Goal: Task Accomplishment & Management: Manage account settings

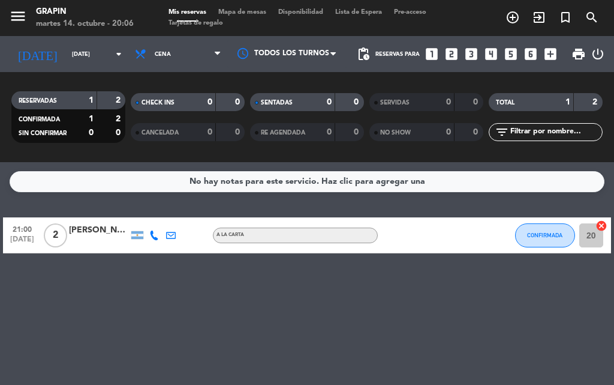
click at [57, 236] on span "2" at bounding box center [55, 235] width 23 height 24
click at [22, 359] on div "No hay notas para este servicio. Haz clic para agregar una 21:00 [DATE] 2 SALON…" at bounding box center [307, 273] width 614 height 223
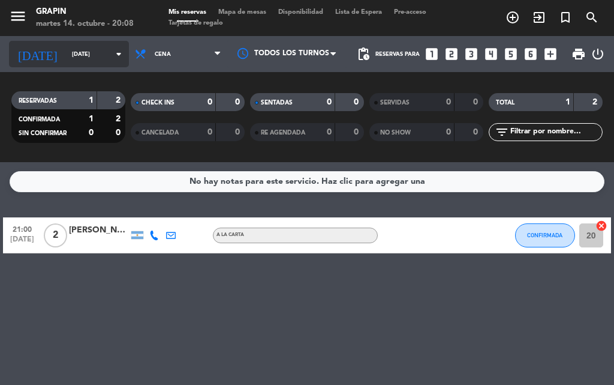
click at [112, 53] on icon "arrow_drop_down" at bounding box center [119, 54] width 14 height 14
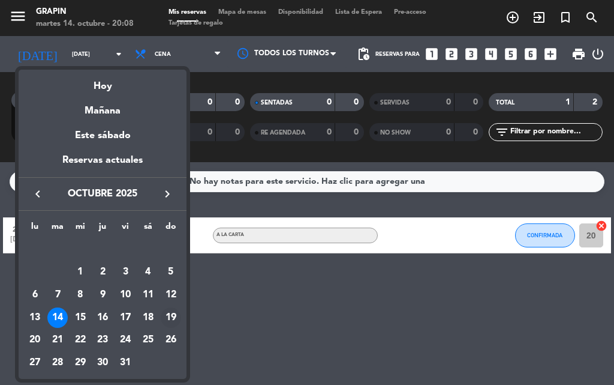
click at [176, 313] on div "19" at bounding box center [171, 317] width 20 height 20
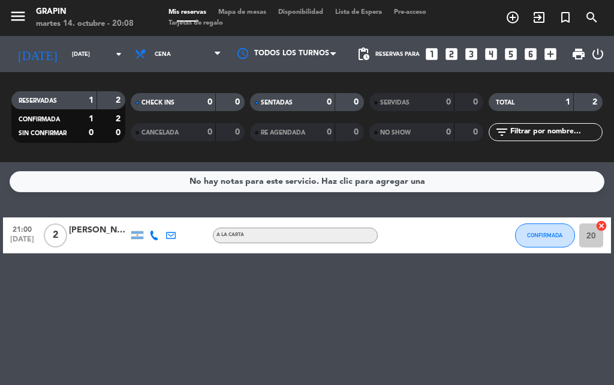
type input "[DATE]"
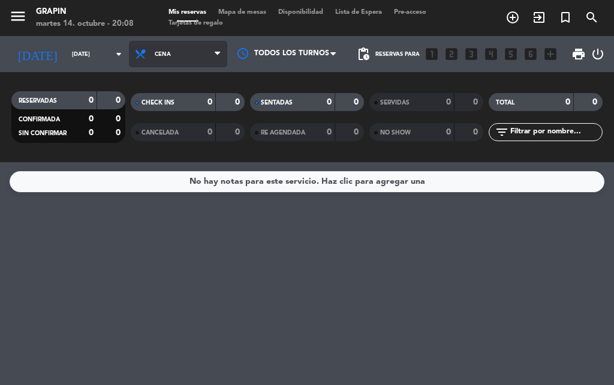
click at [200, 63] on span "Cena" at bounding box center [178, 54] width 98 height 26
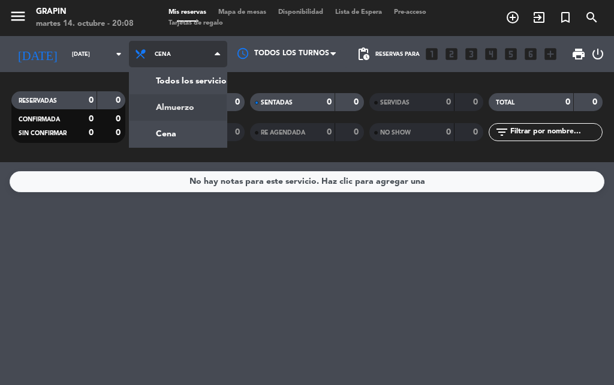
click at [186, 101] on div "menu GRAPIN martes 14. octubre - 20:08 Mis reservas Mapa de mesas Disponibilida…" at bounding box center [307, 81] width 614 height 162
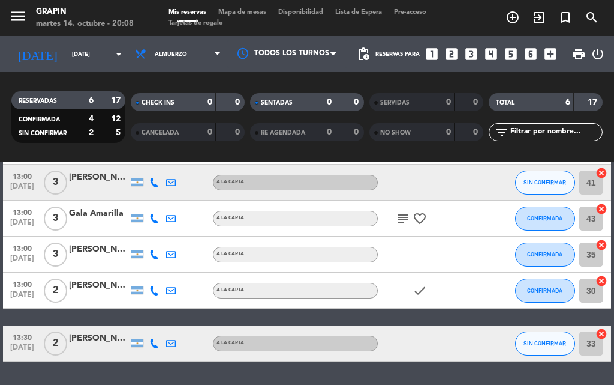
scroll to position [60, 0]
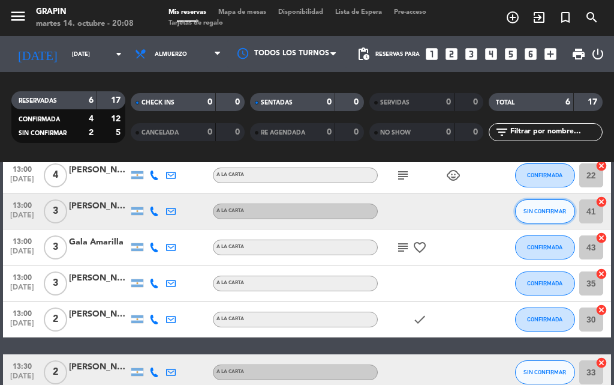
click at [557, 214] on span "SIN CONFIRMAR" at bounding box center [545, 211] width 43 height 7
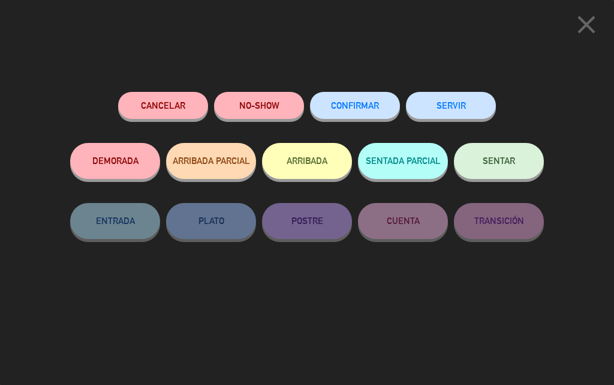
click at [353, 107] on span "CONFIRMAR" at bounding box center [355, 105] width 48 height 10
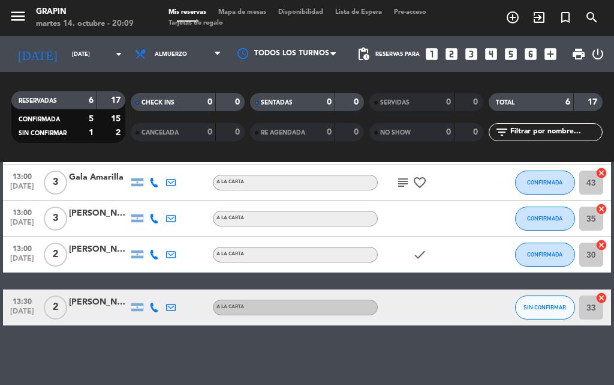
scroll to position [125, 0]
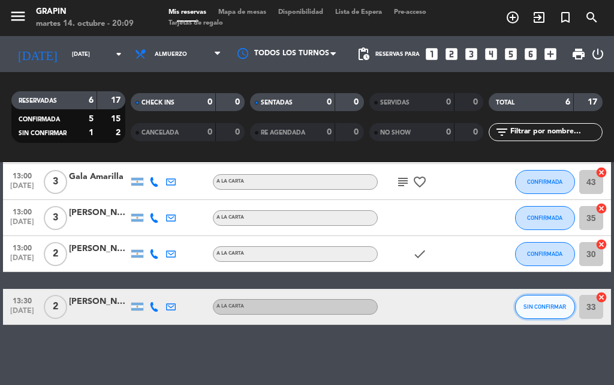
click at [548, 308] on span "SIN CONFIRMAR" at bounding box center [545, 306] width 43 height 7
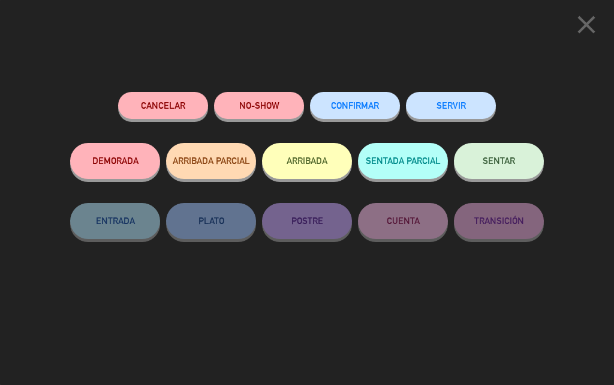
click at [379, 101] on button "CONFIRMAR" at bounding box center [355, 105] width 90 height 27
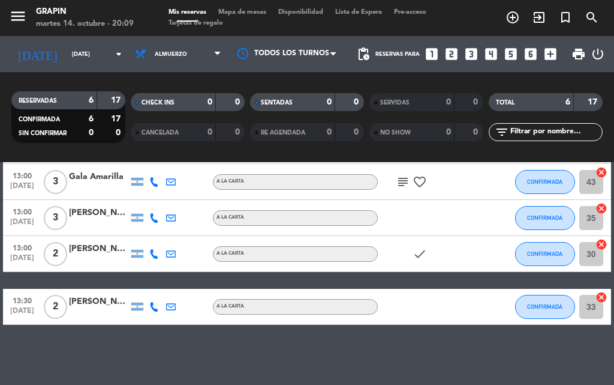
scroll to position [5, 0]
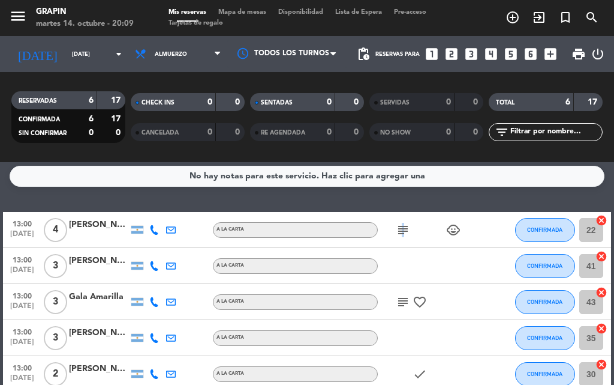
drag, startPoint x: 401, startPoint y: 229, endPoint x: 408, endPoint y: 230, distance: 6.7
click at [405, 232] on icon "subject" at bounding box center [403, 230] width 14 height 14
click at [405, 303] on icon "subject" at bounding box center [403, 302] width 14 height 14
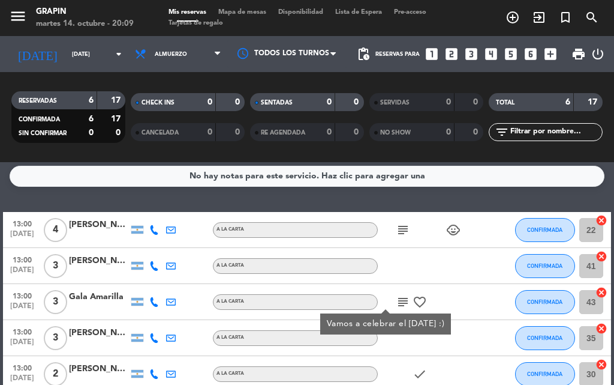
click at [440, 221] on div "subject child_care" at bounding box center [428, 229] width 101 height 35
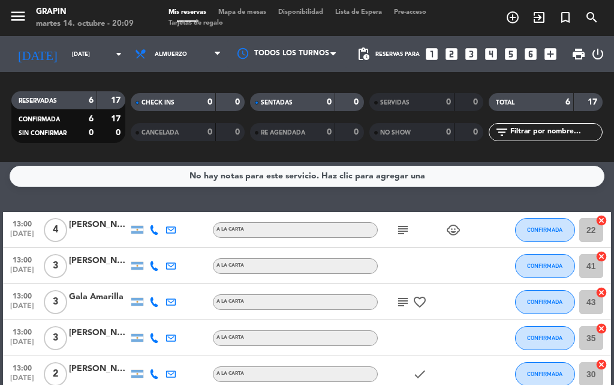
click at [419, 305] on icon "favorite_border" at bounding box center [420, 302] width 14 height 14
drag, startPoint x: 484, startPoint y: 301, endPoint x: 478, endPoint y: 306, distance: 7.7
click at [481, 305] on div at bounding box center [495, 301] width 32 height 35
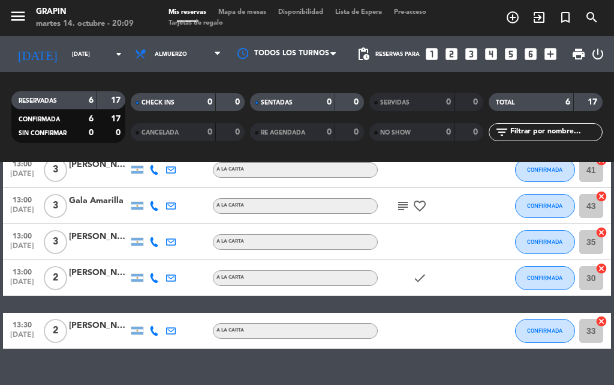
scroll to position [120, 0]
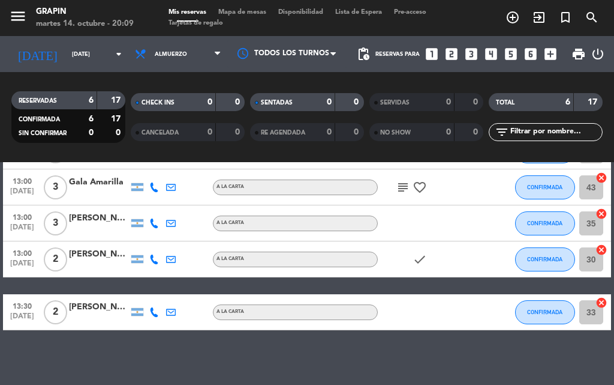
click at [421, 250] on div "check" at bounding box center [428, 258] width 101 height 35
click at [422, 258] on icon "check" at bounding box center [420, 259] width 14 height 14
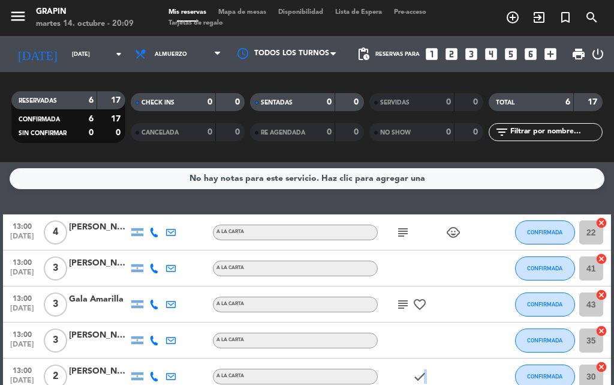
scroll to position [0, 0]
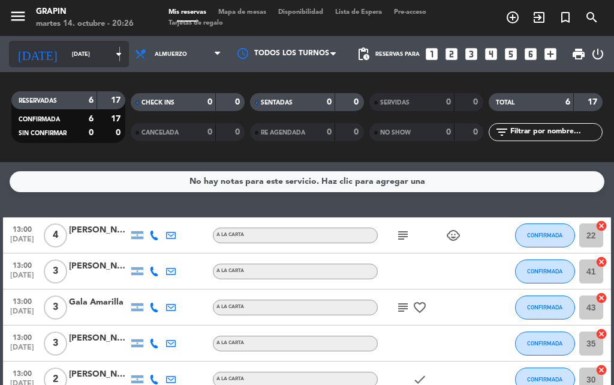
click at [112, 58] on icon "arrow_drop_down" at bounding box center [119, 54] width 14 height 14
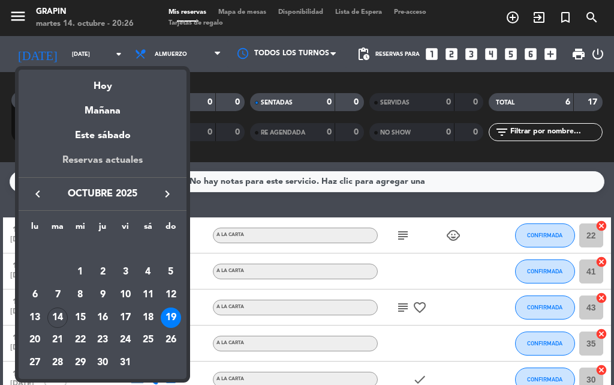
click at [100, 166] on div "Reservas actuales" at bounding box center [103, 164] width 168 height 25
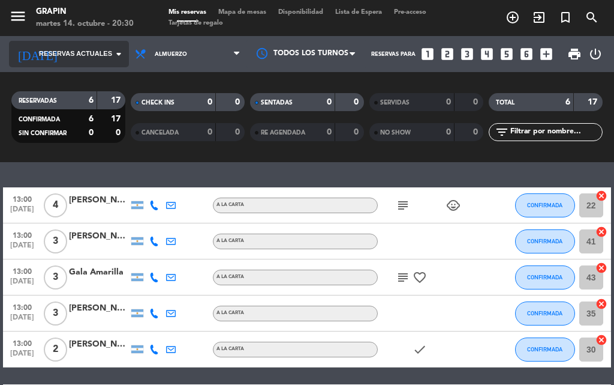
click at [116, 47] on icon "arrow_drop_down" at bounding box center [119, 54] width 14 height 14
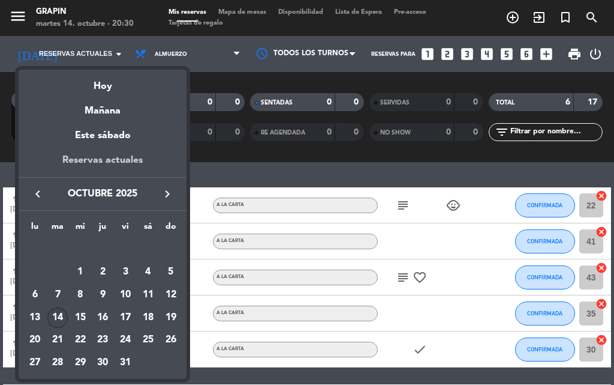
click at [121, 165] on div "Reservas actuales" at bounding box center [103, 164] width 168 height 25
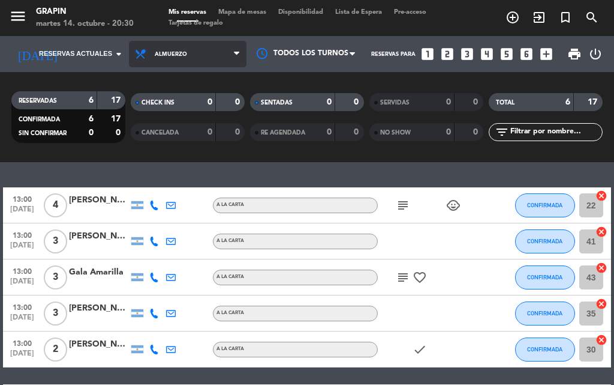
click at [164, 52] on span "Almuerzo" at bounding box center [171, 54] width 32 height 7
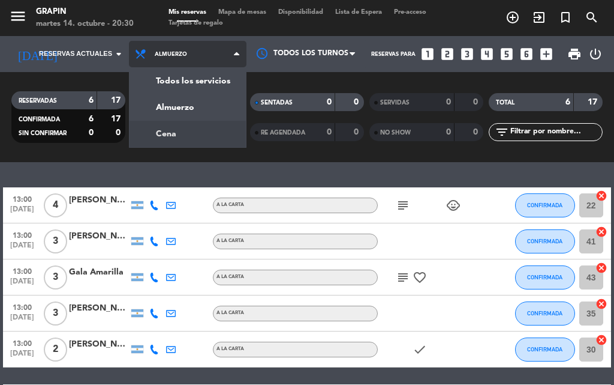
click at [175, 131] on div "menu GRAPIN martes 14. octubre - 20:30 Mis reservas Mapa de mesas Disponibilida…" at bounding box center [307, 81] width 614 height 162
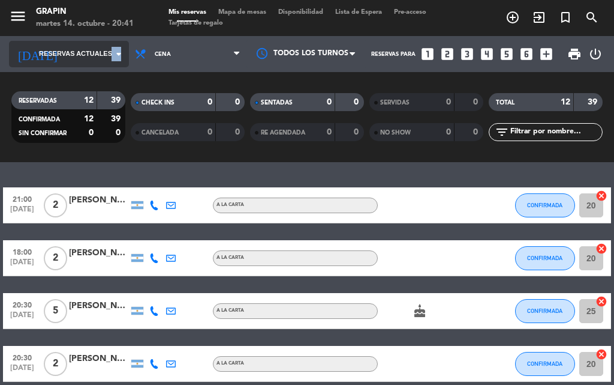
drag, startPoint x: 119, startPoint y: 47, endPoint x: 125, endPoint y: 50, distance: 6.2
click at [125, 50] on div "[DATE] Reservas actuales arrow_drop_down" at bounding box center [69, 54] width 120 height 26
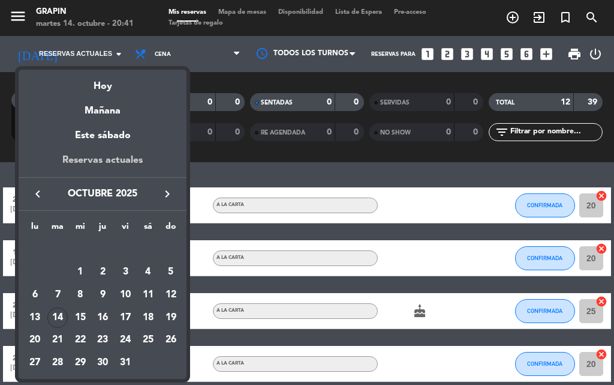
click at [100, 153] on div "Reservas actuales" at bounding box center [103, 164] width 168 height 25
